Goal: Task Accomplishment & Management: Use online tool/utility

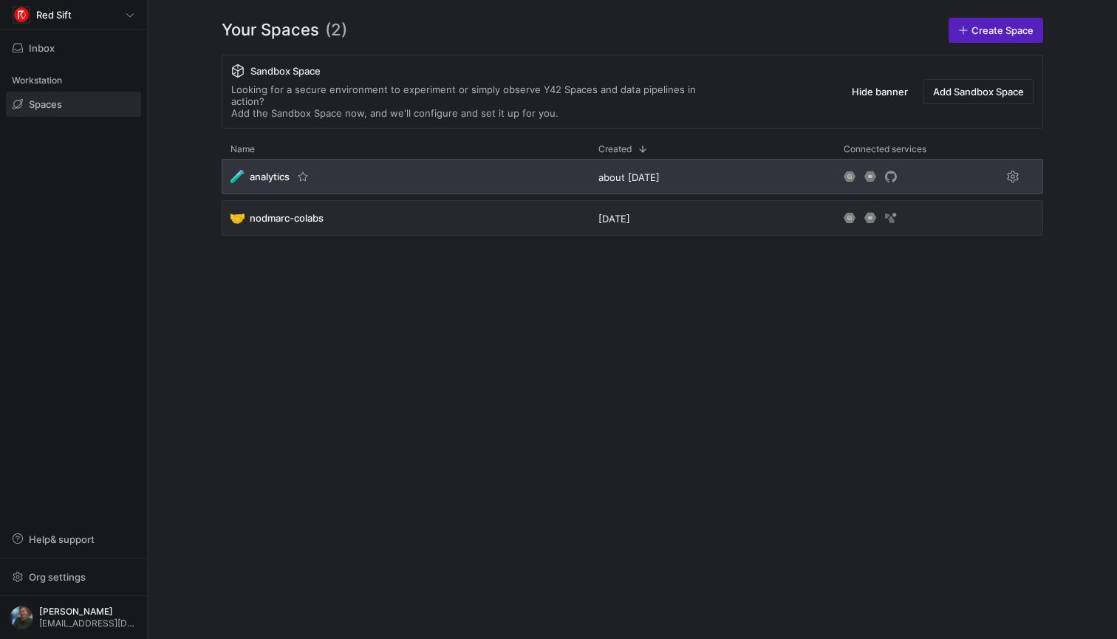
click at [272, 171] on span "analytics" at bounding box center [270, 177] width 40 height 12
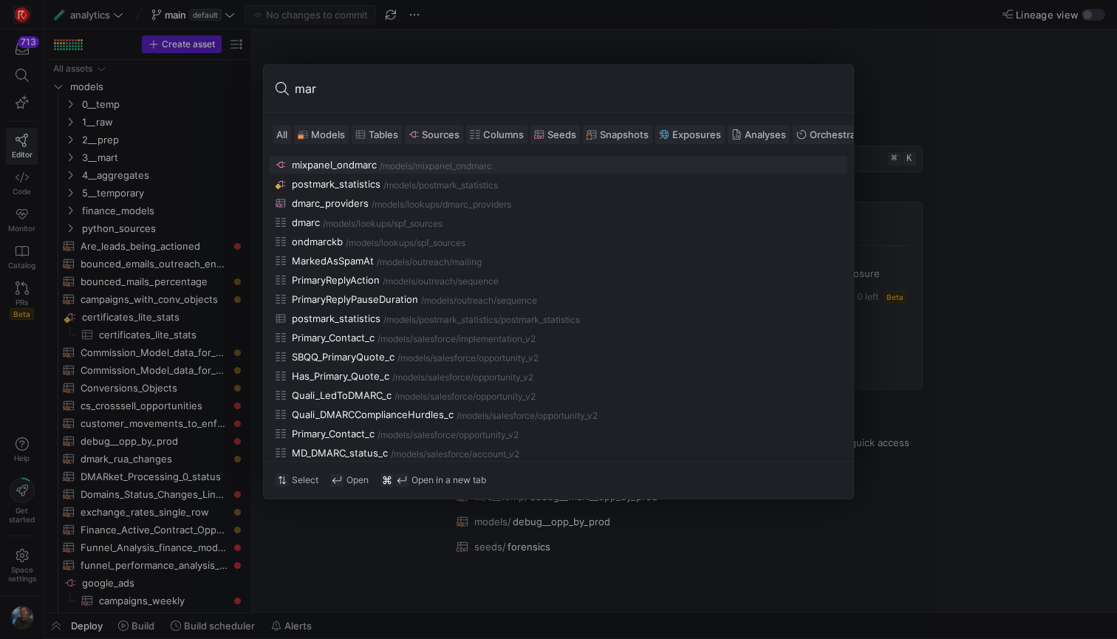
type input "mar"
click at [325, 139] on span "Models" at bounding box center [328, 135] width 34 height 12
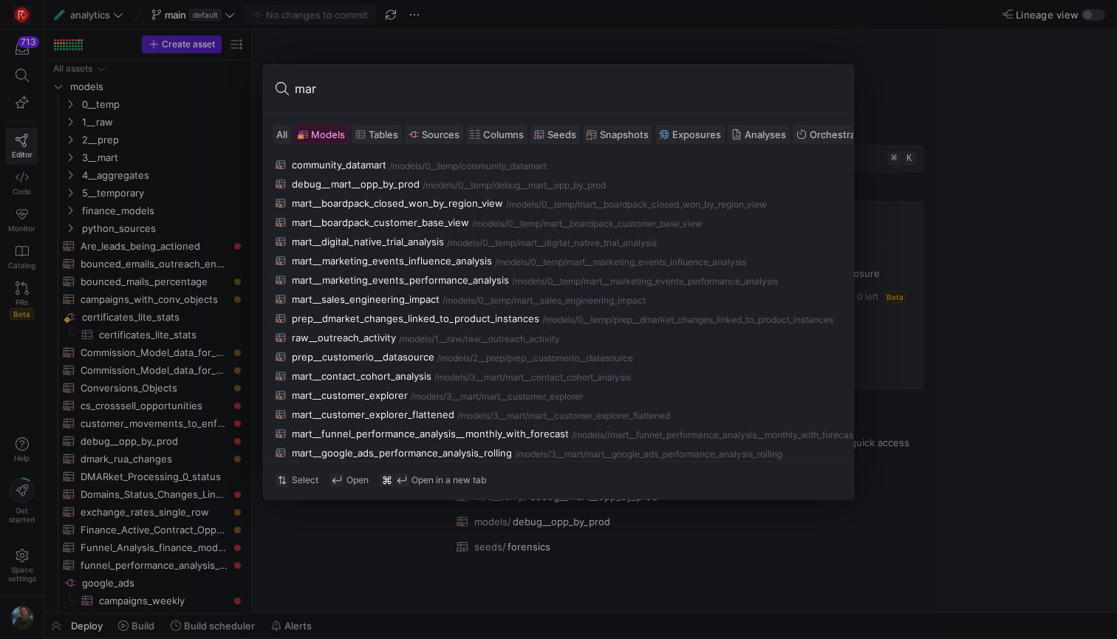
click at [354, 99] on input "mar" at bounding box center [568, 89] width 547 height 24
click at [423, 236] on div "mart__digital_native_trial_analysis" at bounding box center [368, 242] width 152 height 12
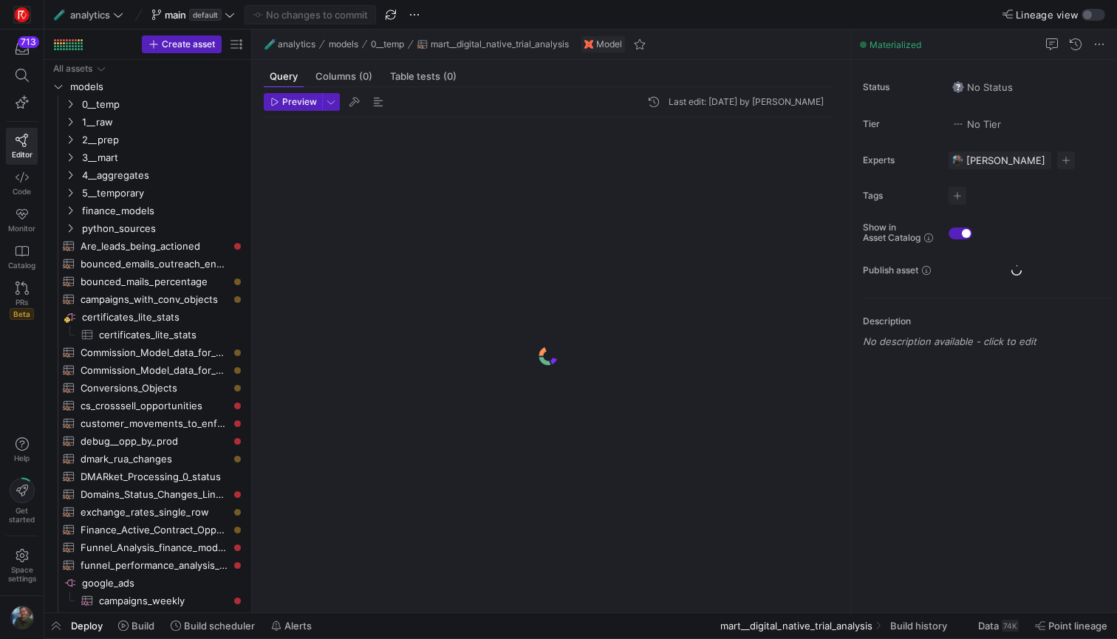
click at [415, 239] on div at bounding box center [548, 355] width 569 height 477
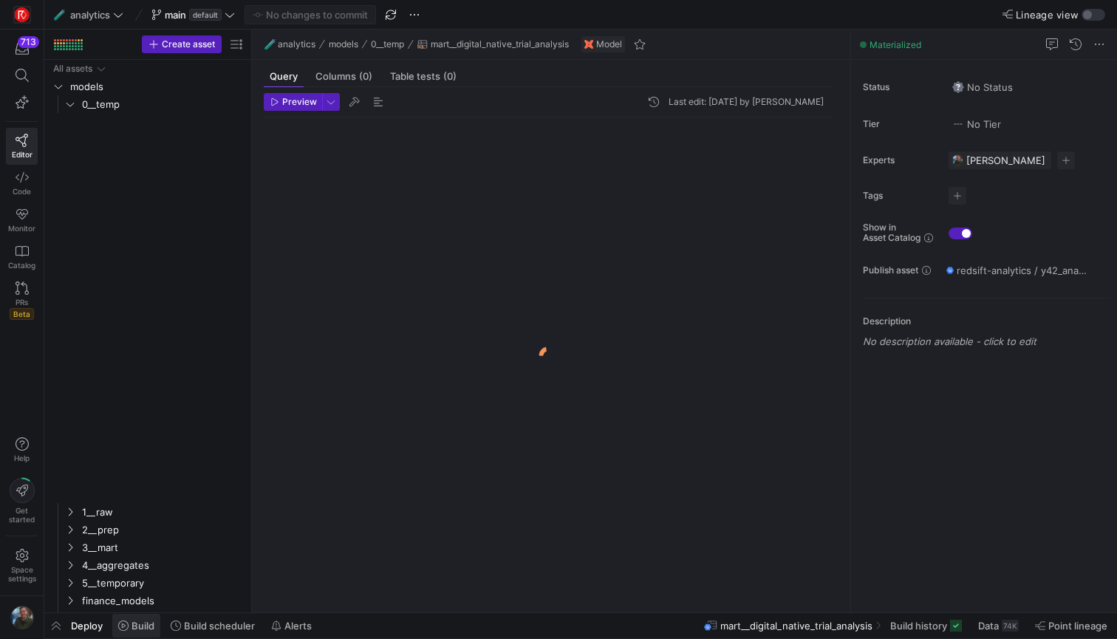
click at [137, 624] on span "Build" at bounding box center [142, 626] width 23 height 12
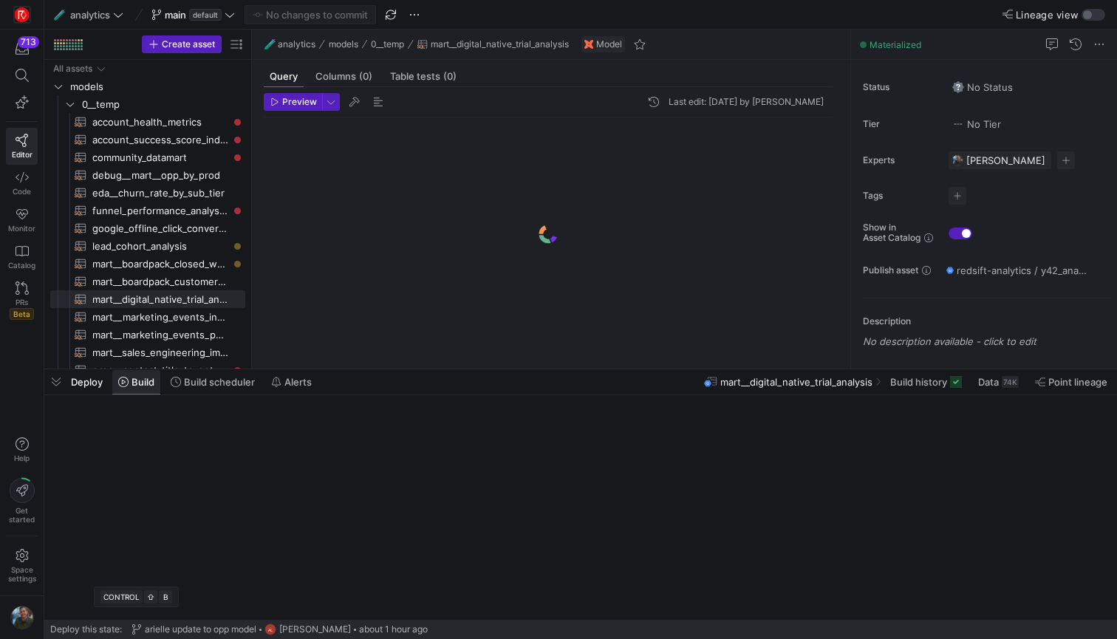
click at [138, 629] on icon at bounding box center [136, 629] width 10 height 10
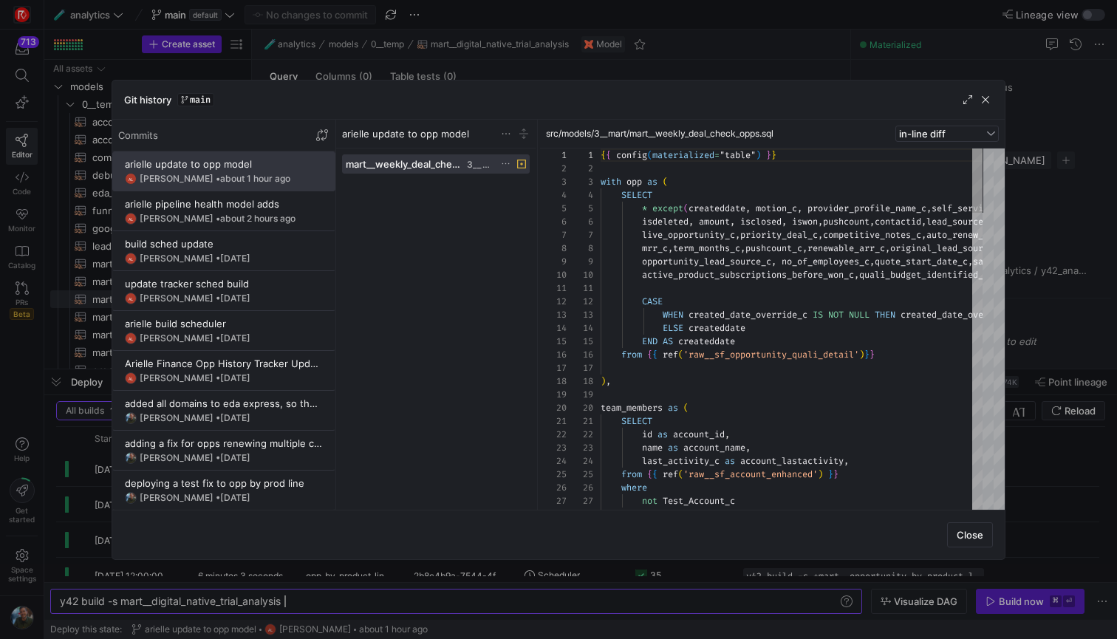
scroll to position [106, 0]
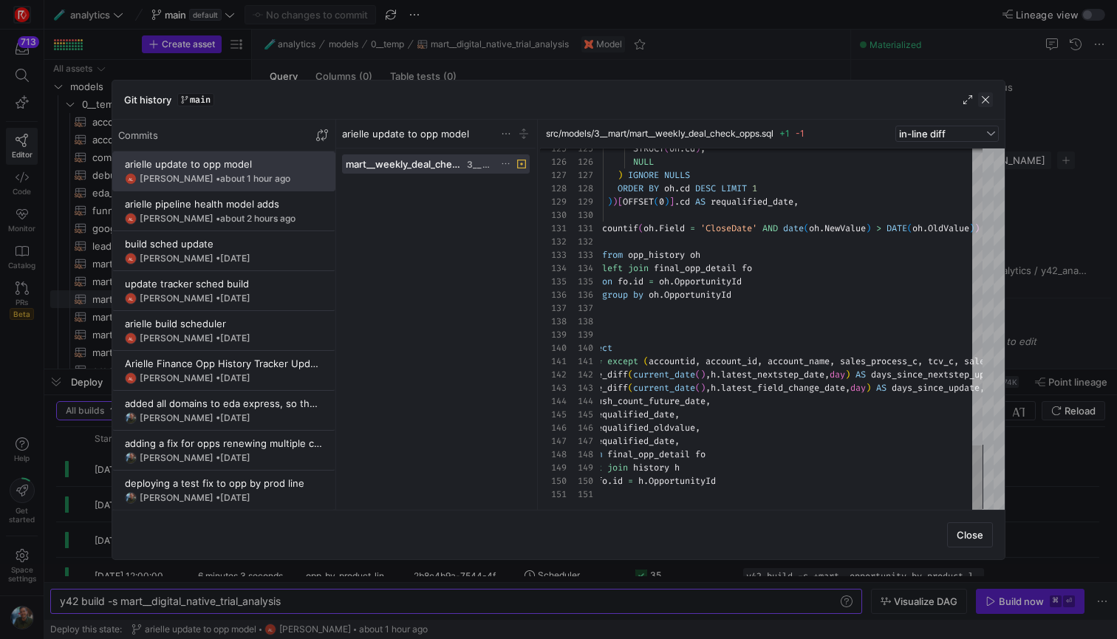
click at [989, 100] on span "button" at bounding box center [985, 99] width 15 height 15
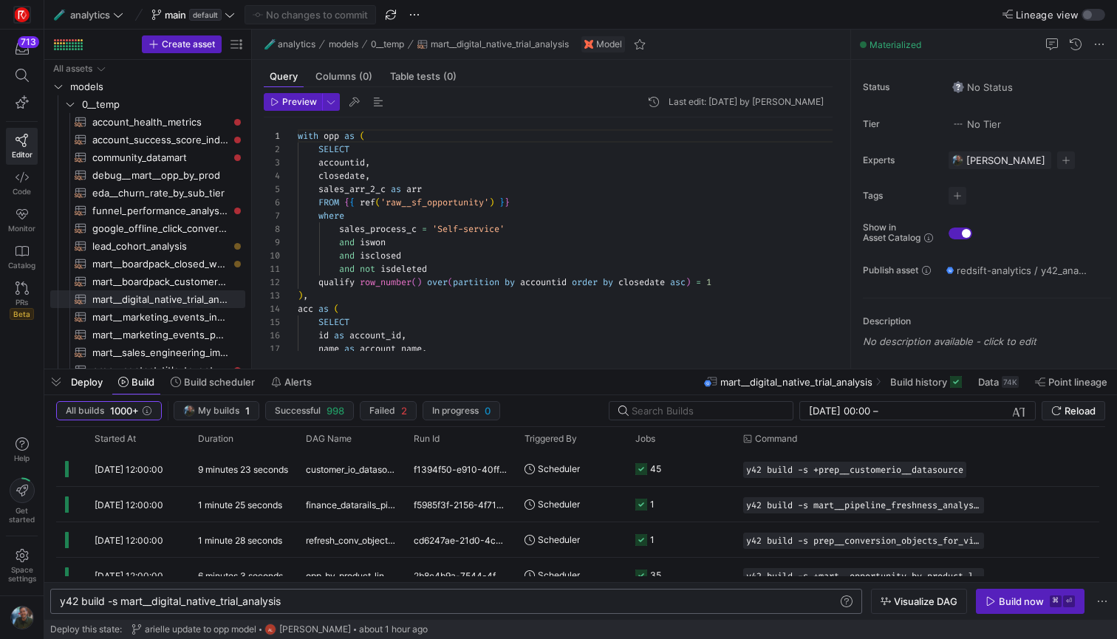
click at [295, 602] on div "y42 build -s mart__digital_native_trial_analysis" at bounding box center [449, 601] width 778 height 12
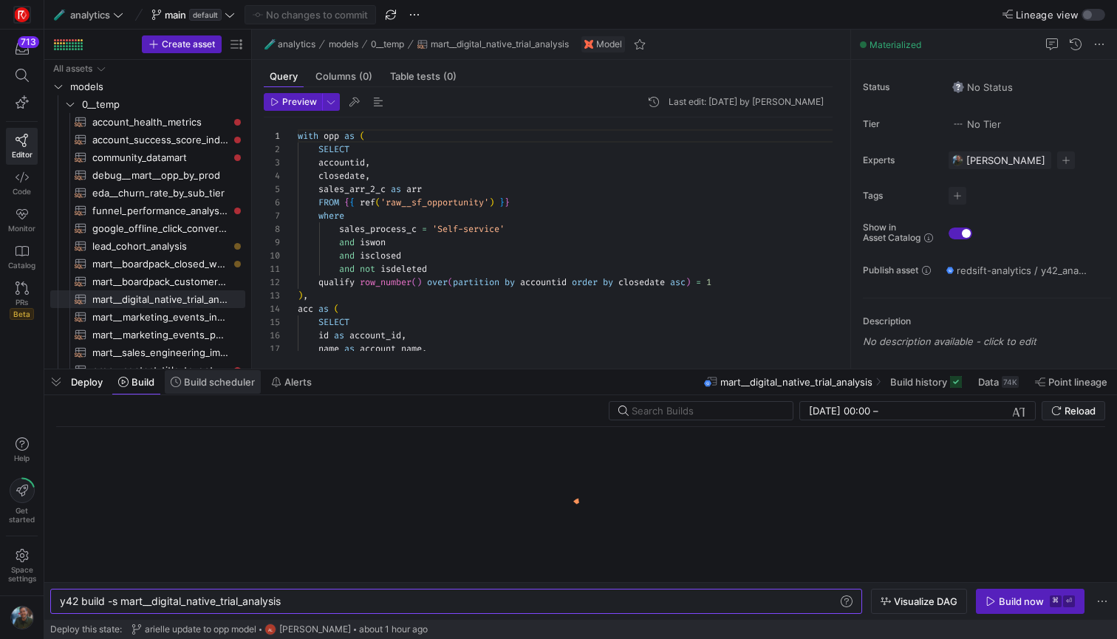
click at [198, 383] on span "Build scheduler" at bounding box center [219, 382] width 71 height 12
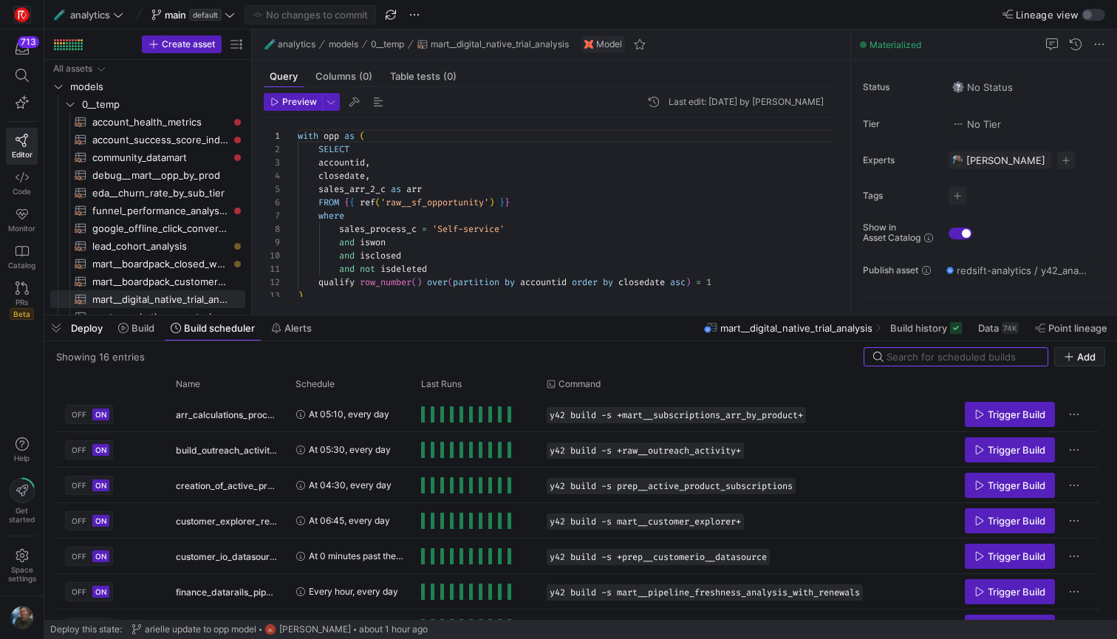
click at [307, 318] on div at bounding box center [580, 315] width 1072 height 6
click at [127, 332] on icon at bounding box center [123, 328] width 10 height 10
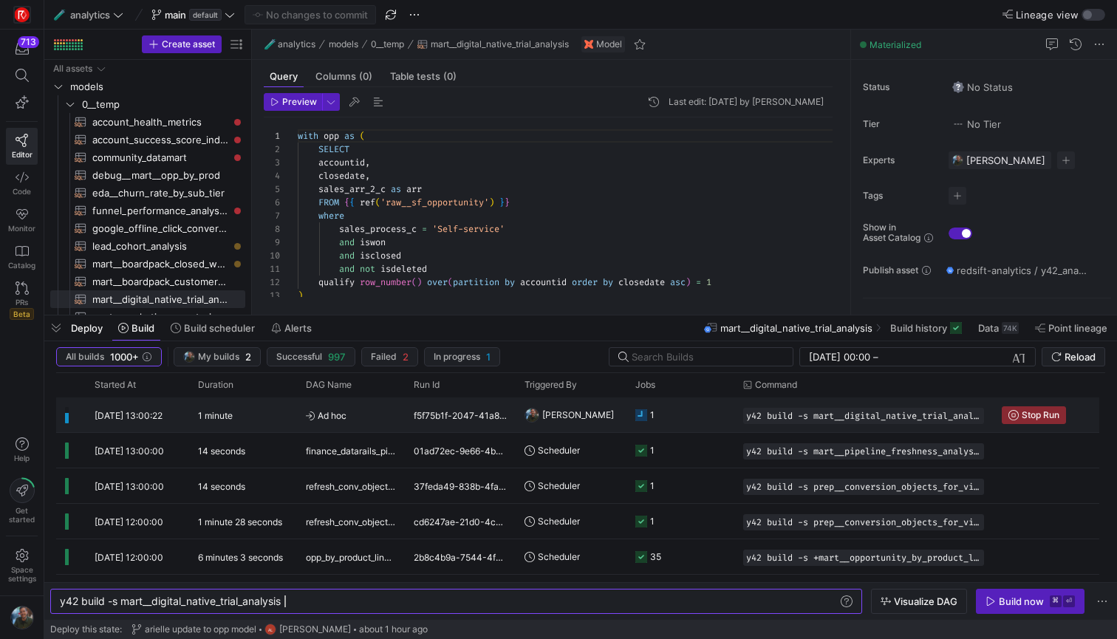
scroll to position [0, 225]
